Goal: Transaction & Acquisition: Purchase product/service

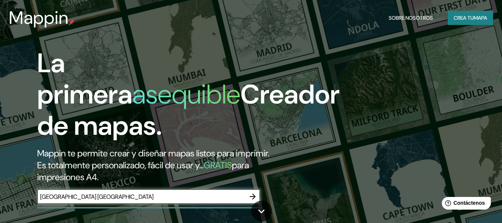
type input "[GEOGRAPHIC_DATA] [GEOGRAPHIC_DATA]"
click at [474, 15] on font "mapa" at bounding box center [480, 18] width 13 height 7
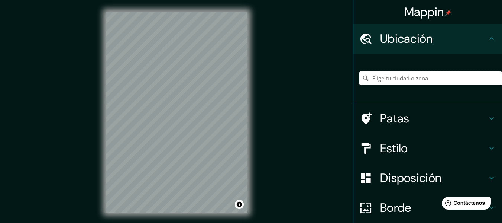
click at [398, 80] on input "Elige tu ciudad o zona" at bounding box center [431, 77] width 143 height 13
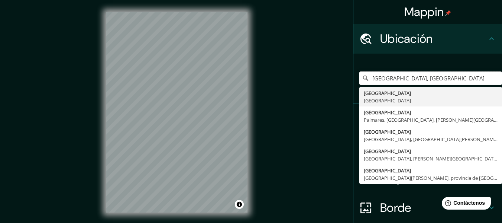
type input "[GEOGRAPHIC_DATA], [GEOGRAPHIC_DATA]"
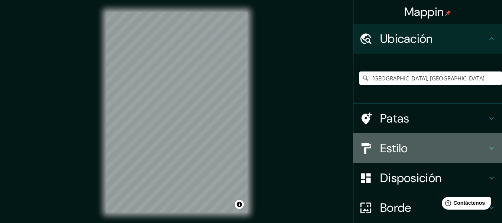
click at [488, 148] on icon at bounding box center [492, 148] width 9 height 9
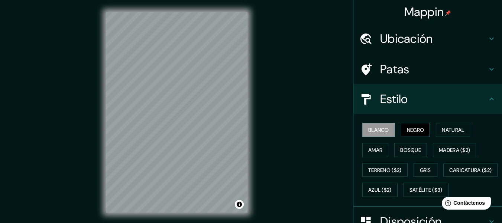
click at [409, 128] on font "Negro" at bounding box center [415, 129] width 17 height 7
click at [479, 68] on h4 "Patas" at bounding box center [433, 69] width 107 height 15
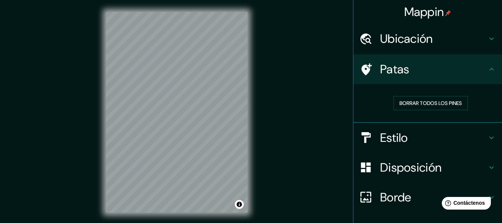
click at [479, 68] on h4 "Patas" at bounding box center [433, 69] width 107 height 15
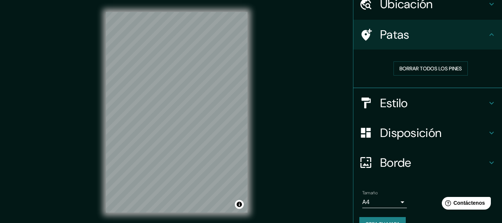
scroll to position [51, 0]
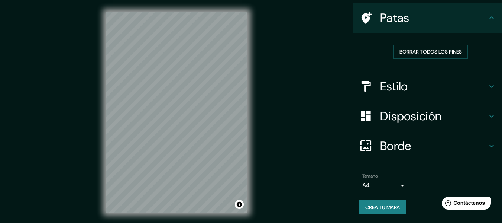
click at [488, 119] on icon at bounding box center [492, 116] width 9 height 9
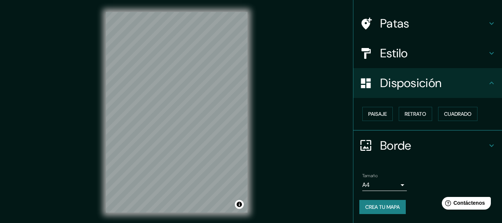
scroll to position [45, 0]
click at [488, 82] on icon at bounding box center [492, 83] width 9 height 9
click at [489, 151] on div "Borde" at bounding box center [428, 146] width 149 height 30
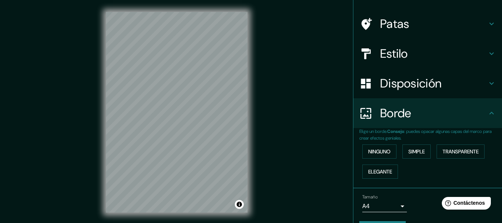
click at [488, 121] on div "Borde" at bounding box center [428, 113] width 149 height 30
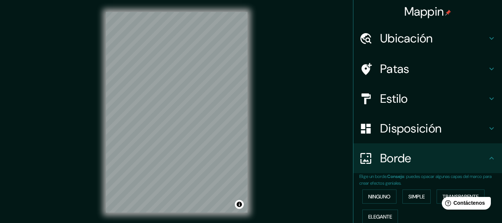
scroll to position [0, 0]
